Goal: Information Seeking & Learning: Find specific fact

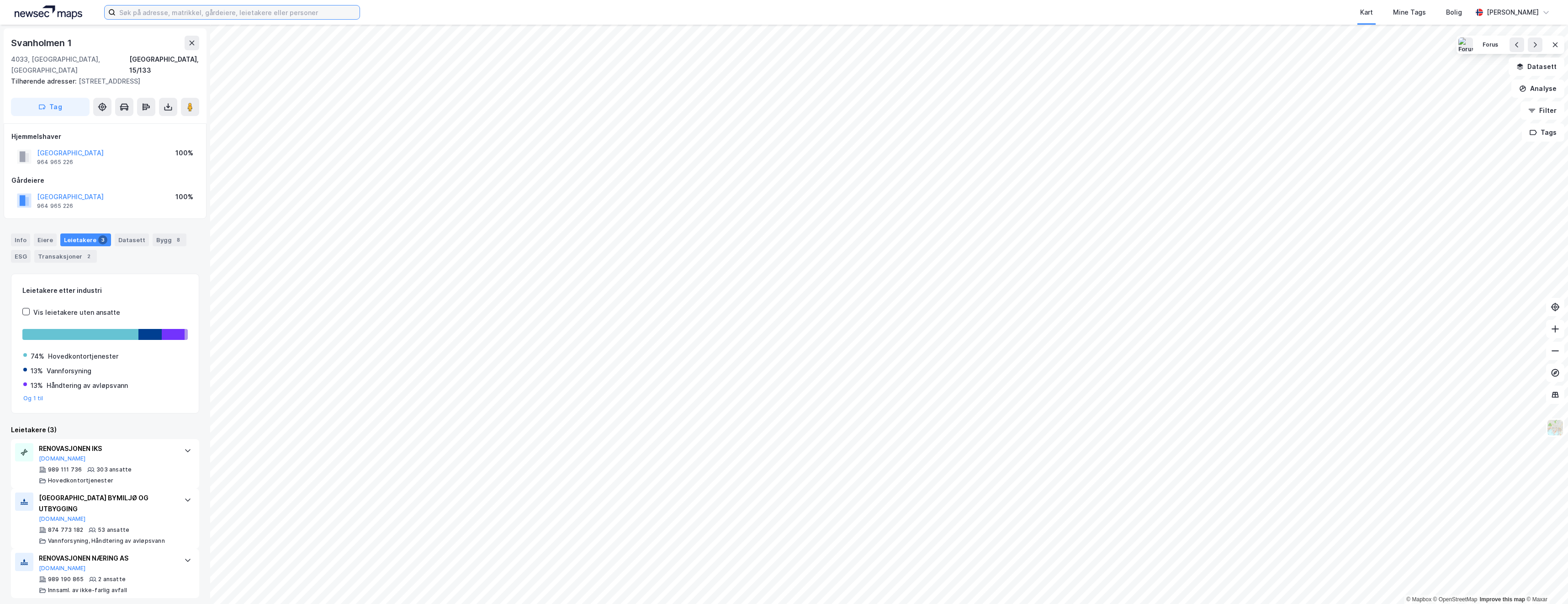
click at [162, 10] on input at bounding box center [237, 12] width 244 height 14
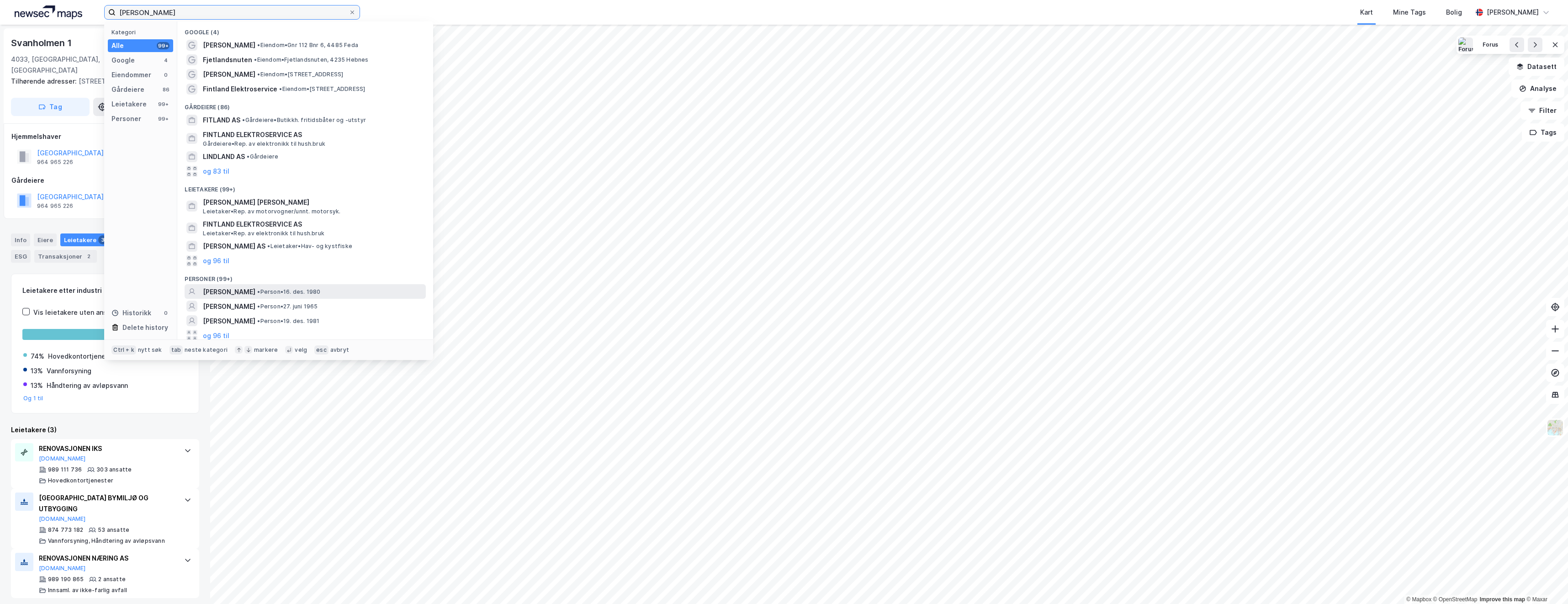
type input "[PERSON_NAME]"
click at [225, 292] on span "[PERSON_NAME]" at bounding box center [229, 292] width 52 height 11
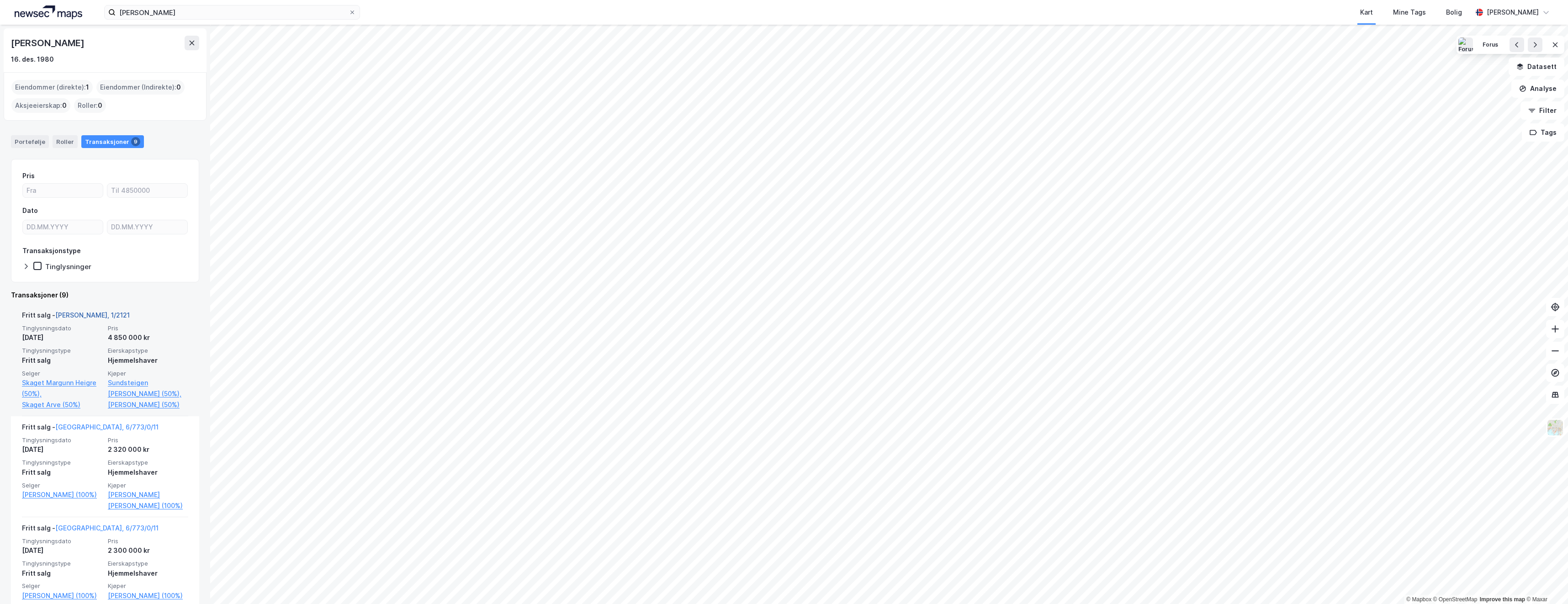
click at [76, 312] on link "[PERSON_NAME], 1/2121" at bounding box center [93, 315] width 74 height 8
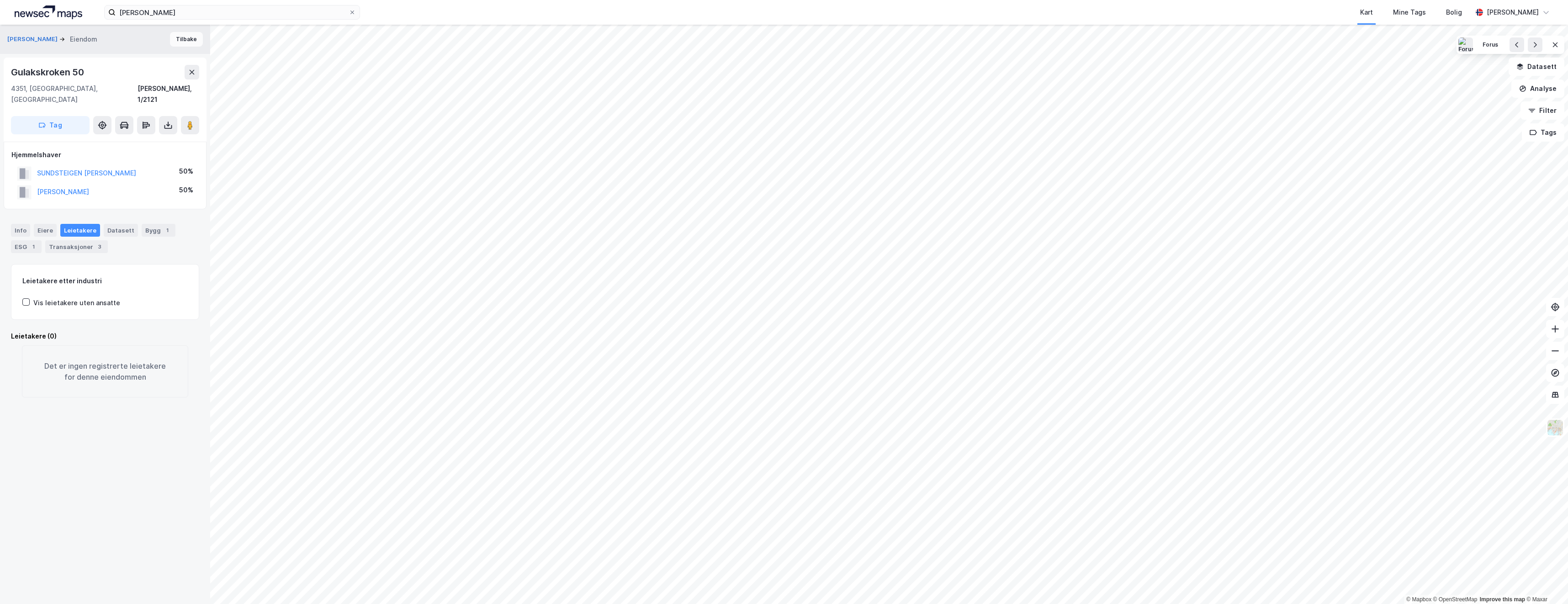
click at [178, 36] on button "Tilbake" at bounding box center [186, 40] width 33 height 15
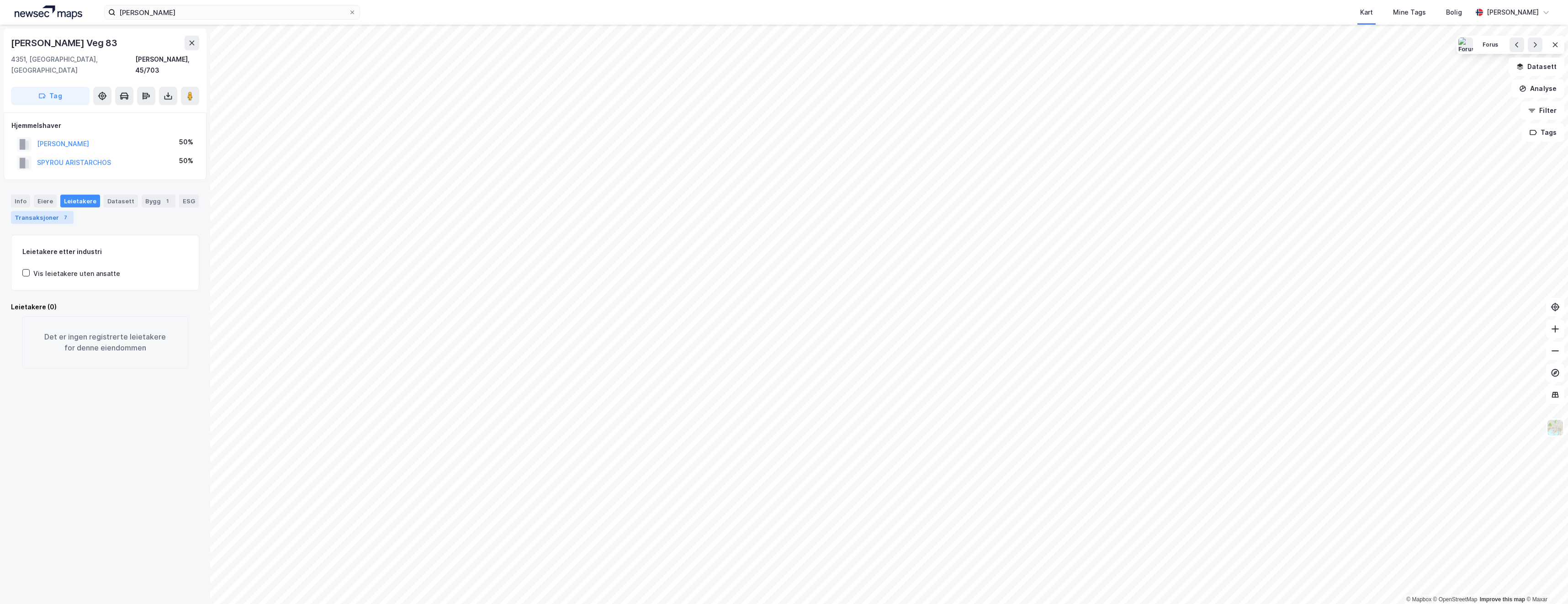
click at [47, 211] on div "Transaksjoner 7" at bounding box center [42, 217] width 63 height 13
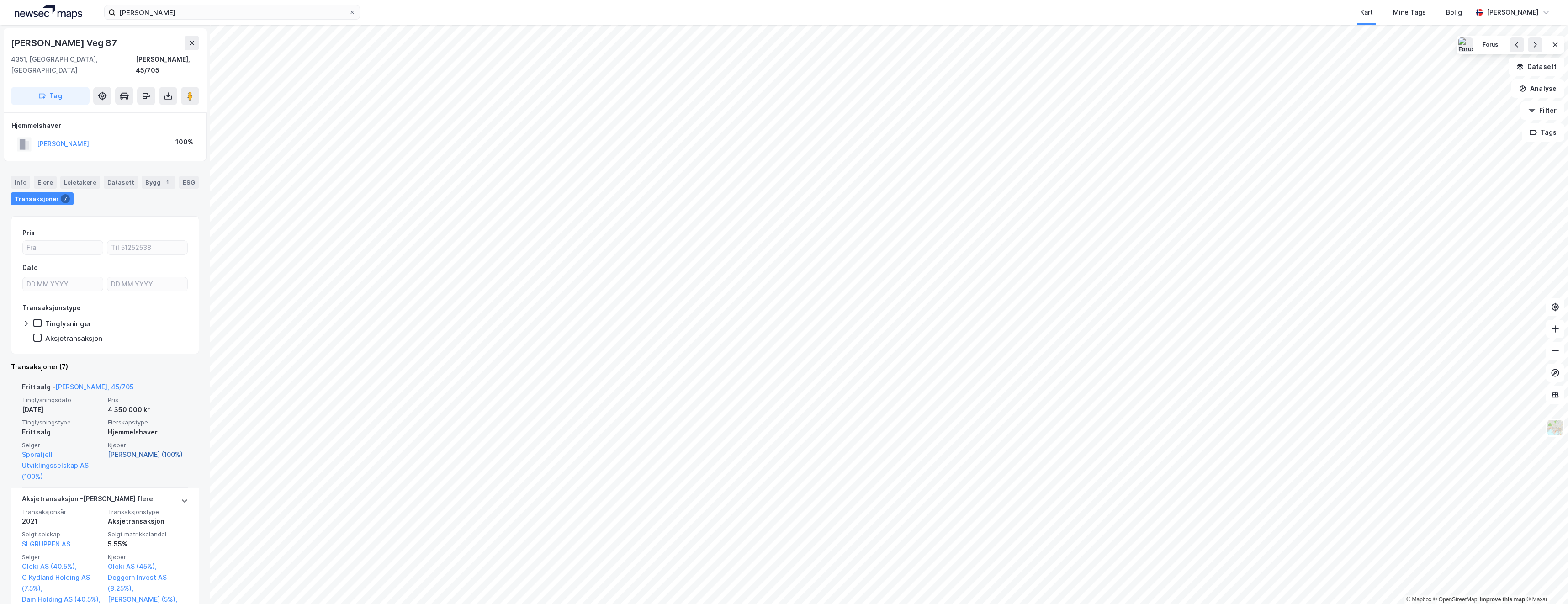
click at [147, 449] on link "[PERSON_NAME] (100%)" at bounding box center [148, 455] width 80 height 11
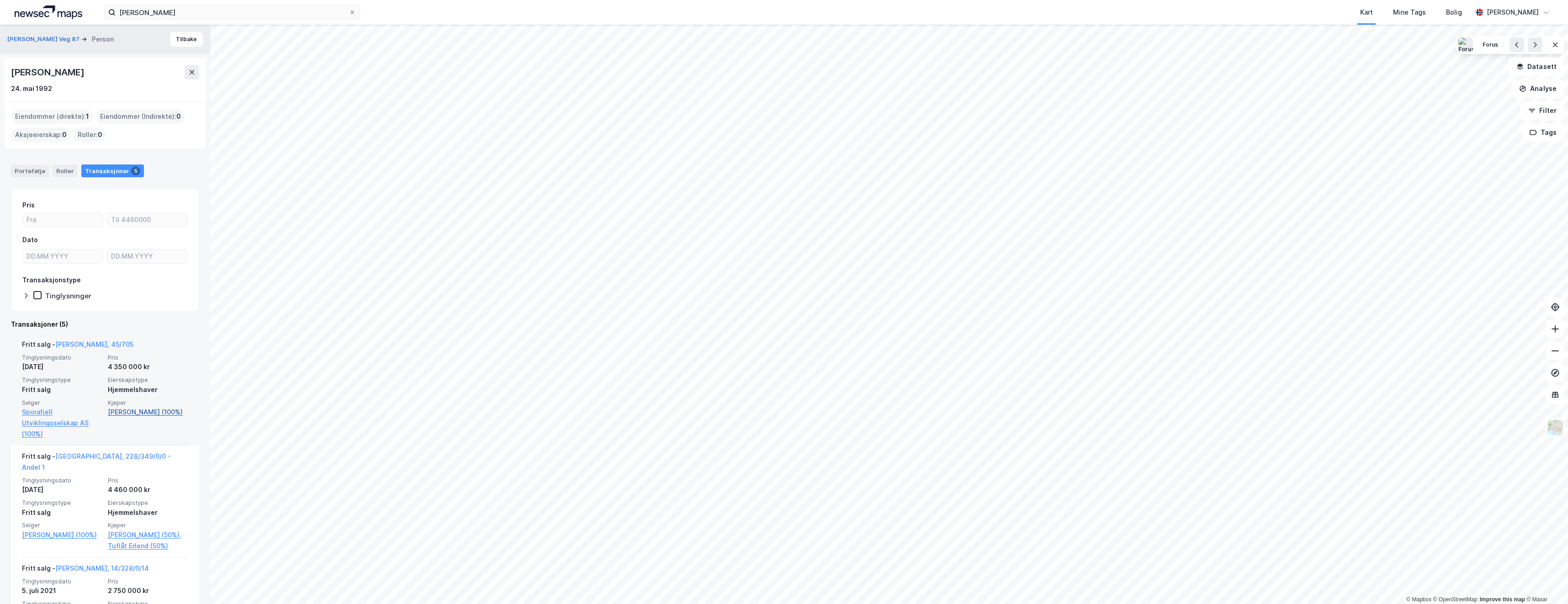
click at [130, 413] on link "[PERSON_NAME] (100%)" at bounding box center [148, 412] width 80 height 11
click at [137, 412] on link "[PERSON_NAME] (100%)" at bounding box center [148, 412] width 80 height 11
click at [354, 14] on icon at bounding box center [352, 12] width 4 height 4
click at [349, 14] on input "[PERSON_NAME]" at bounding box center [232, 12] width 233 height 14
